Goal: Task Accomplishment & Management: Use online tool/utility

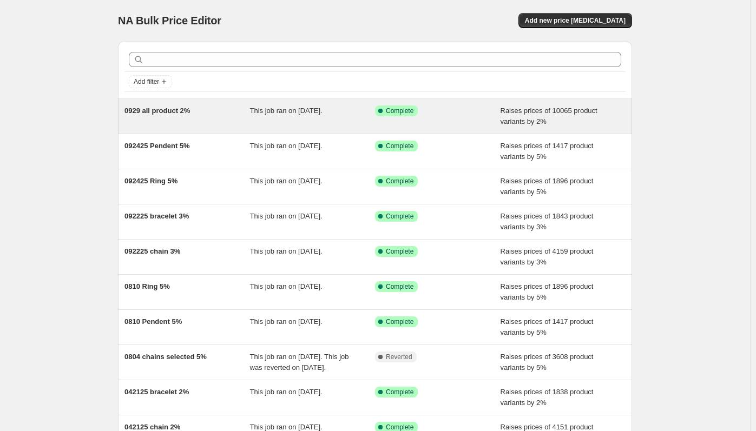
click at [196, 118] on div "0929 all product 2%" at bounding box center [187, 117] width 126 height 22
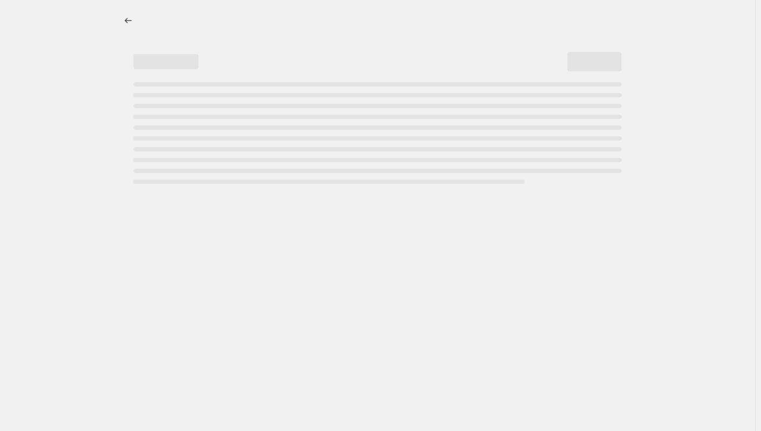
select select "percentage"
select select "no_change"
